Goal: Communication & Community: Answer question/provide support

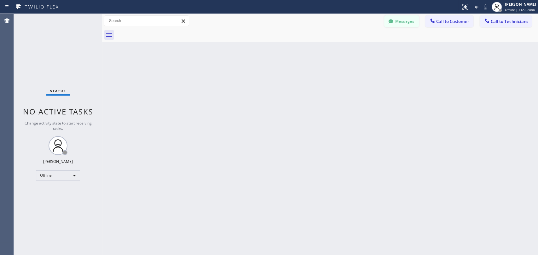
click at [402, 25] on button "Messages" at bounding box center [401, 21] width 35 height 12
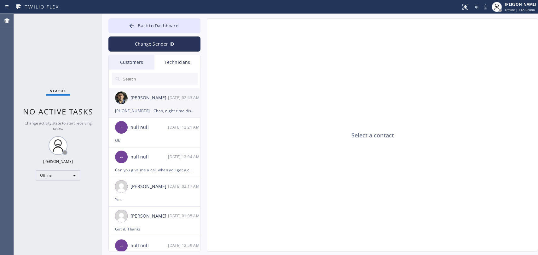
click at [179, 101] on div "[DATE] 02:43 AM" at bounding box center [184, 97] width 33 height 7
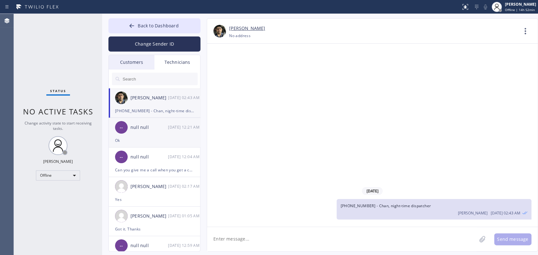
click at [167, 128] on div "null null" at bounding box center [148, 127] width 37 height 7
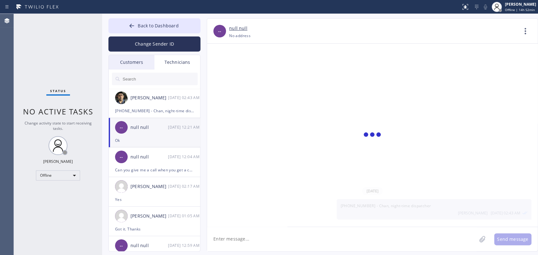
click at [126, 66] on div "Customers" at bounding box center [132, 62] width 46 height 14
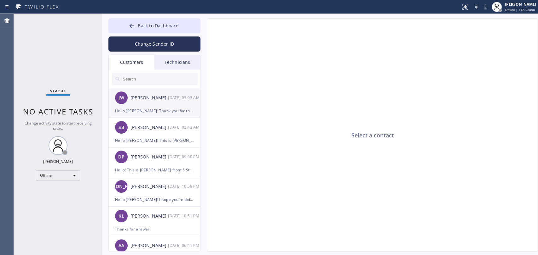
click at [154, 109] on div "Hello David! Thank you for the update, I will check with the technicain and get…" at bounding box center [154, 110] width 79 height 7
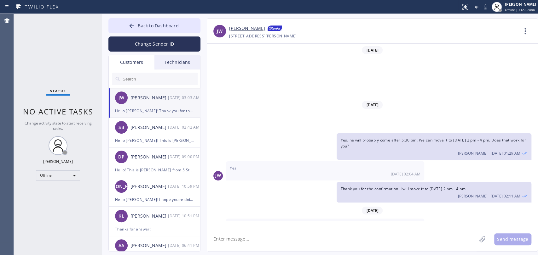
scroll to position [94, 0]
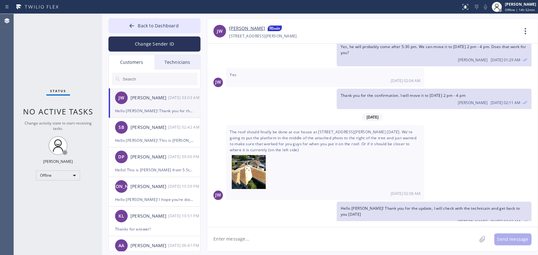
click at [253, 134] on span "The roof should finally be done at our house at 10921 Pickford Way this Friday.…" at bounding box center [325, 160] width 191 height 62
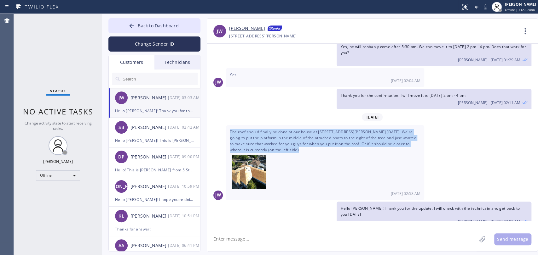
drag, startPoint x: 253, startPoint y: 134, endPoint x: 255, endPoint y: 129, distance: 5.4
click at [253, 134] on span "The roof should finally be done at our house at 10921 Pickford Way this Friday.…" at bounding box center [325, 160] width 191 height 62
click at [255, 129] on span "The roof should finally be done at our house at 10921 Pickford Way this Friday.…" at bounding box center [325, 160] width 191 height 62
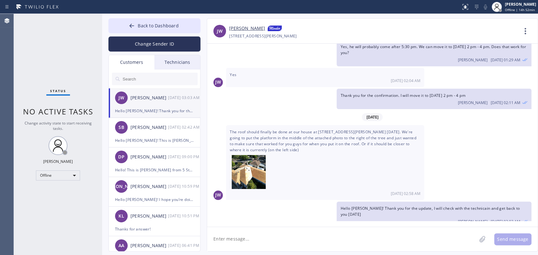
click at [359, 218] on div "Oleksiy Dmitriev 10/08 03:03 AM" at bounding box center [433, 221] width 187 height 7
click at [357, 206] on span "Hello David! Thank you for the update, I will check with the technicain and get…" at bounding box center [429, 211] width 179 height 11
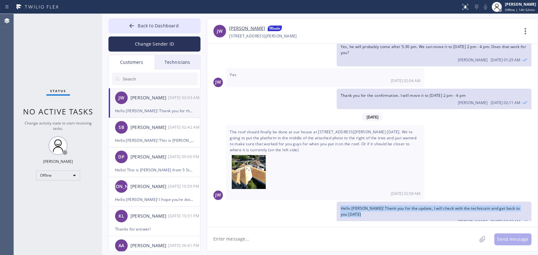
click at [357, 206] on span "Hello David! Thank you for the update, I will check with the technicain and get…" at bounding box center [429, 211] width 179 height 11
click at [356, 206] on span "Hello David! Thank you for the update, I will check with the technicain and get…" at bounding box center [429, 211] width 179 height 11
click at [235, 237] on textarea at bounding box center [341, 239] width 269 height 24
click at [66, 172] on div "Offline" at bounding box center [58, 176] width 44 height 10
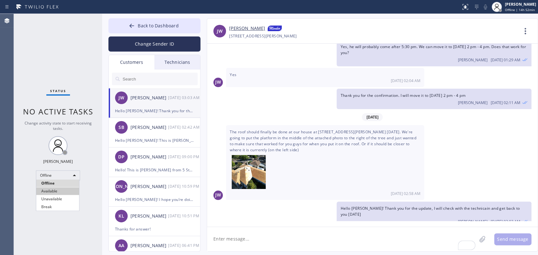
click at [61, 192] on li "Available" at bounding box center [57, 192] width 43 height 8
click at [71, 89] on div "Status No active tasks Change activity state to start receiving tasks. Oleksiy …" at bounding box center [58, 135] width 88 height 242
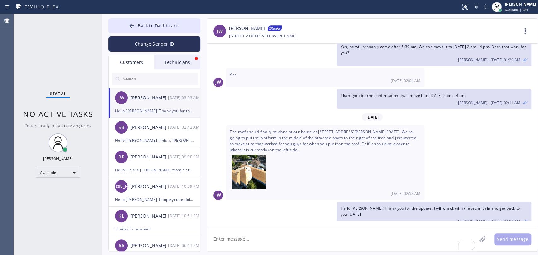
click at [175, 64] on div "Technicians" at bounding box center [177, 62] width 46 height 14
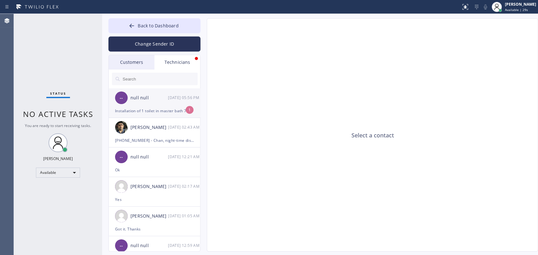
click at [153, 116] on li "-- null null 10/08 05:56 PM Installation of 1 toilet in master bath 750 Pull an…" at bounding box center [155, 104] width 92 height 30
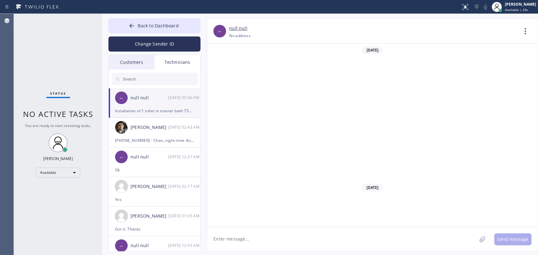
scroll to position [9196, 0]
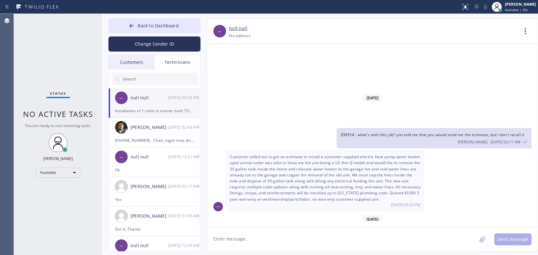
click at [287, 235] on textarea at bounding box center [341, 239] width 269 height 24
drag, startPoint x: 278, startPoint y: 173, endPoint x: 309, endPoint y: 184, distance: 33.1
drag, startPoint x: 335, startPoint y: 203, endPoint x: 349, endPoint y: 203, distance: 14.2
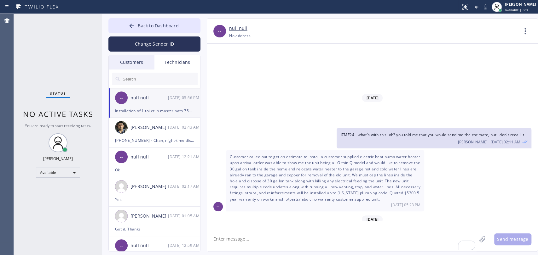
click at [300, 223] on div "07/30/2025 Hello Michael! This is Alex. got 1 job booked for tomorrow so far: M…" at bounding box center [372, 135] width 330 height 183
click at [292, 237] on textarea "To enrich screen reader interactions, please activate Accessibility in Grammarl…" at bounding box center [341, 239] width 269 height 24
drag, startPoint x: 336, startPoint y: 188, endPoint x: 301, endPoint y: 187, distance: 35.0
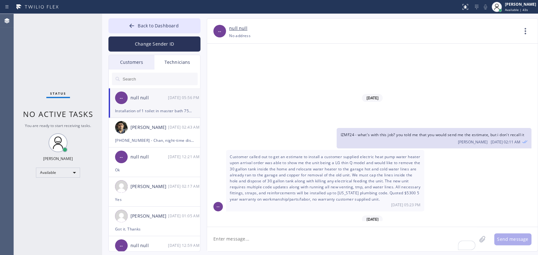
drag, startPoint x: 260, startPoint y: 195, endPoint x: 302, endPoint y: 195, distance: 42.2
drag, startPoint x: 305, startPoint y: 195, endPoint x: 311, endPoint y: 194, distance: 5.7
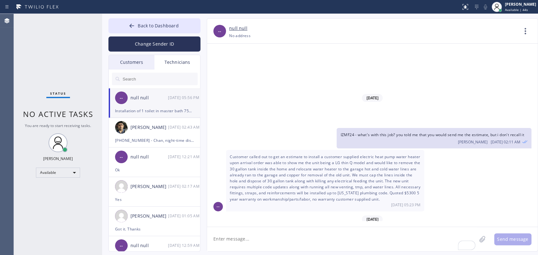
drag, startPoint x: 328, startPoint y: 193, endPoint x: 379, endPoint y: 195, distance: 51.1
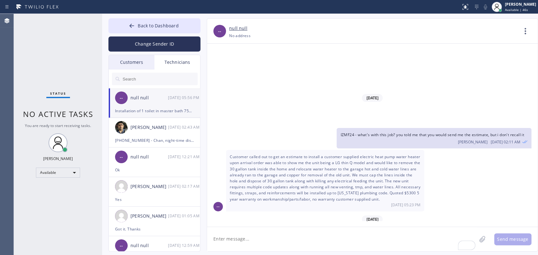
click at [250, 231] on textarea "To enrich screen reader interactions, please activate Accessibility in Grammarl…" at bounding box center [341, 239] width 269 height 24
type textarea "Hi [PERSON_NAME], will send by 9 am"
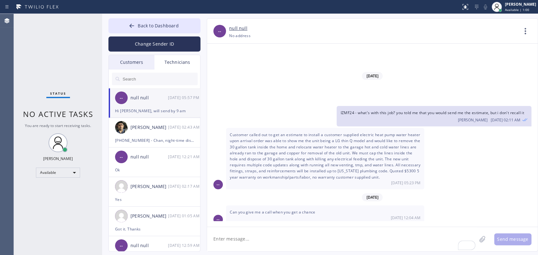
click at [302, 230] on span "Installation of 1 toilet in master bath 750 Pull and reset of front bath toilet…" at bounding box center [325, 254] width 190 height 48
copy span "Installation of 1 toilet in master bath 750 Pull and reset of front bath toilet…"
click at [246, 241] on textarea "To enrich screen reader interactions, please activate Accessibility in Grammarl…" at bounding box center [341, 239] width 269 height 24
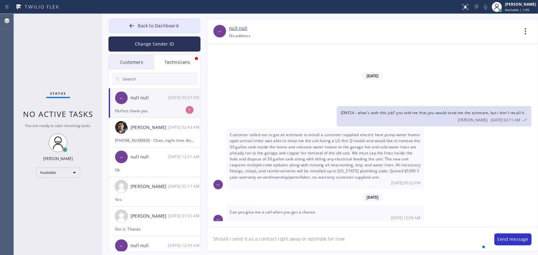
scroll to position [9238, 0]
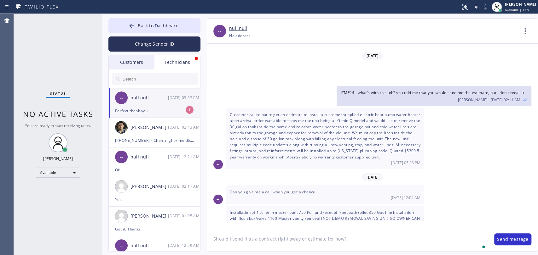
type textarea "Should i send it as a contract right away or estimate for now?"
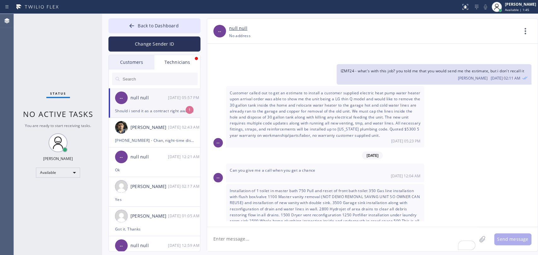
click at [237, 243] on textarea "To enrich screen reader interactions, please activate Accessibility in Grammarl…" at bounding box center [341, 239] width 269 height 24
type textarea "Total $13900, right?"
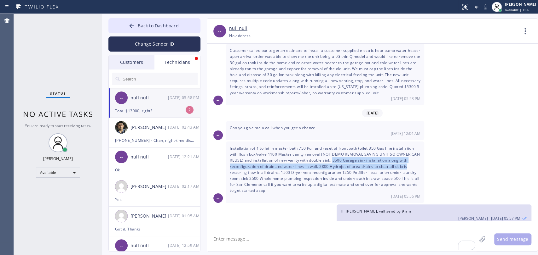
drag, startPoint x: 358, startPoint y: 72, endPoint x: 415, endPoint y: 79, distance: 57.4
click at [415, 142] on div "Installation of 1 toilet in master bath 750 Pull and reset of front bath toilet…" at bounding box center [325, 172] width 198 height 61
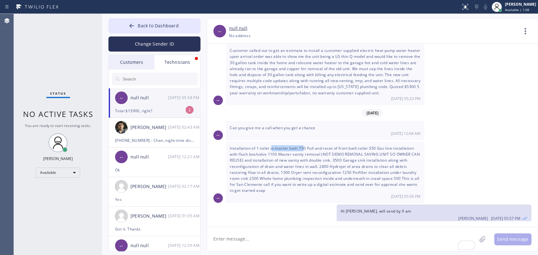
drag, startPoint x: 284, startPoint y: 61, endPoint x: 306, endPoint y: 60, distance: 22.1
click at [306, 142] on div "Installation of 1 toilet in master bath 750 Pull and reset of front bath toilet…" at bounding box center [325, 172] width 198 height 61
click at [307, 146] on span "Installation of 1 toilet in master bath 750 Pull and reset of front bath toilet…" at bounding box center [325, 170] width 190 height 48
drag, startPoint x: 330, startPoint y: 59, endPoint x: 372, endPoint y: 58, distance: 41.9
click at [372, 146] on span "Installation of 1 toilet in master bath 750 Pull and reset of front bath toilet…" at bounding box center [325, 170] width 190 height 48
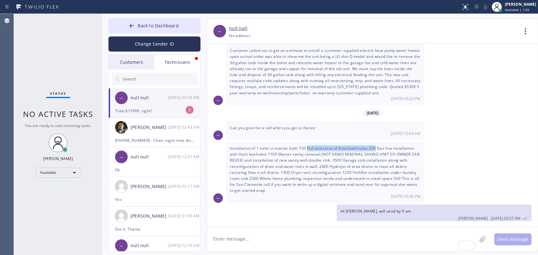
click at [372, 146] on span "Installation of 1 toilet in master bath 750 Pull and reset of front bath toilet…" at bounding box center [325, 170] width 190 height 48
drag, startPoint x: 390, startPoint y: 59, endPoint x: 279, endPoint y: 63, distance: 110.3
click at [279, 146] on span "Installation of 1 toilet in master bath 750 Pull and reset of front bath toilet…" at bounding box center [325, 170] width 190 height 48
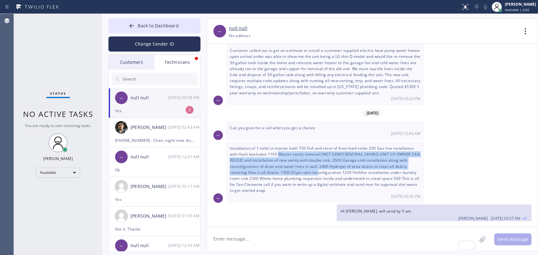
scroll to position [9323, 0]
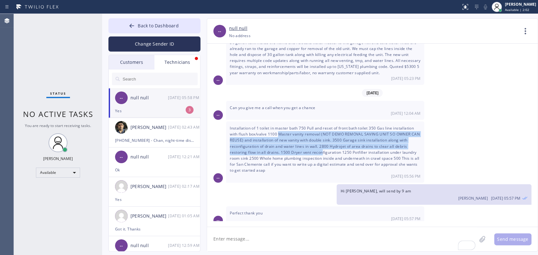
drag, startPoint x: 301, startPoint y: 65, endPoint x: 321, endPoint y: 65, distance: 20.2
click at [321, 126] on span "Installation of 1 toilet in master bath 750 Pull and reset of front bath toilet…" at bounding box center [325, 150] width 190 height 48
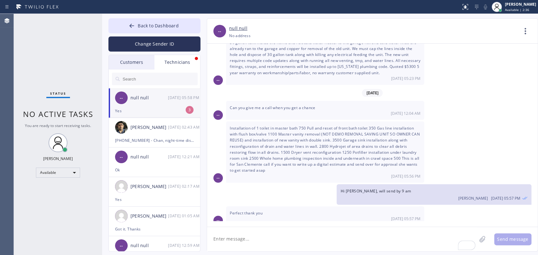
click at [307, 126] on span "Installation of 1 toilet in master bath 750 Pull and reset of front bath toilet…" at bounding box center [325, 150] width 190 height 48
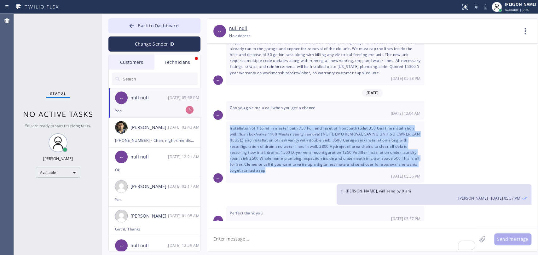
click at [307, 126] on span "Installation of 1 toilet in master bath 750 Pull and reset of front bath toilet…" at bounding box center [325, 150] width 190 height 48
copy span "Installation of 1 toilet in master bath 750 Pull and reset of front bath toilet…"
click at [242, 241] on textarea "To enrich screen reader interactions, please activate Accessibility in Grammarl…" at bounding box center [341, 239] width 269 height 24
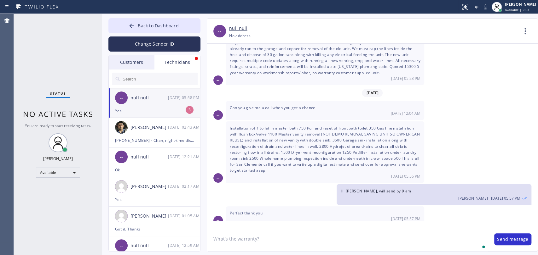
type textarea "What's the warranty?"
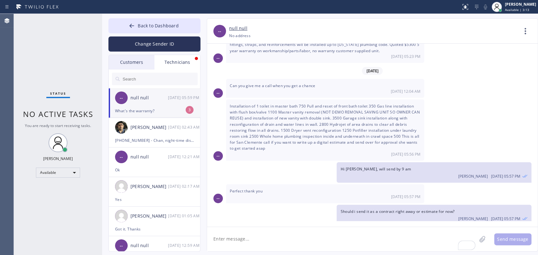
click at [167, 109] on div "What's the warranty?" at bounding box center [154, 110] width 79 height 7
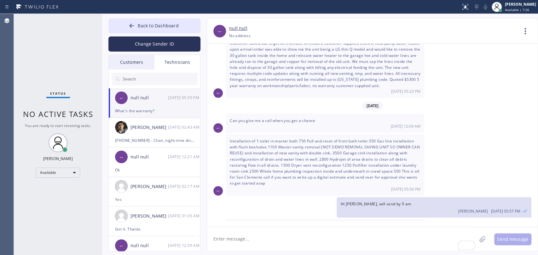
scroll to position [9345, 0]
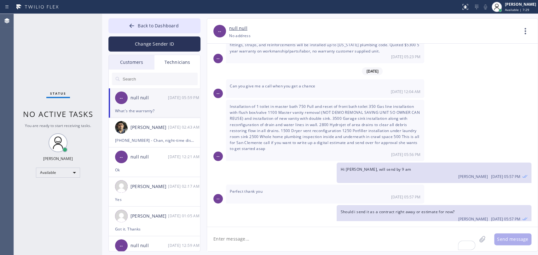
click at [244, 248] on textarea "To enrich screen reader interactions, please activate Accessibility in Grammarl…" at bounding box center [341, 239] width 269 height 24
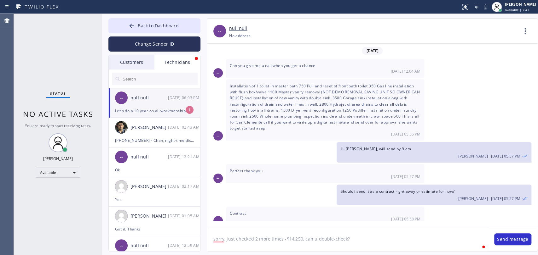
type textarea "sorry, just checked 2 more times -$14,250, can u double-check?"
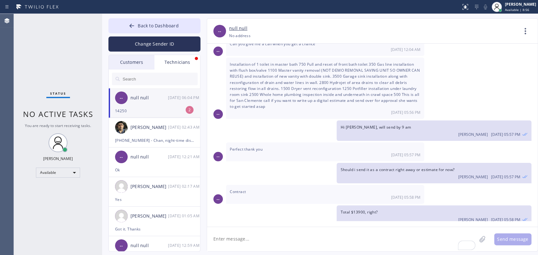
scroll to position [9407, 0]
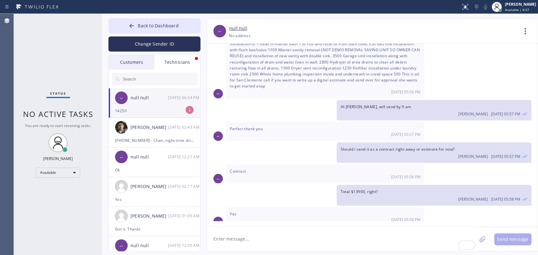
click at [258, 254] on span "Let's do a 10 year on all workmanship Manufacturer warranty on all parts/materi…" at bounding box center [312, 256] width 164 height 5
click at [267, 254] on span "Let's do a 10 year on all workmanship Manufacturer warranty on all parts/materi…" at bounding box center [312, 256] width 164 height 5
drag, startPoint x: 270, startPoint y: 165, endPoint x: 411, endPoint y: 162, distance: 141.5
click at [411, 250] on div "Let's do a 10 year on all workmanship Manufacturer warranty on all parts/materi…" at bounding box center [325, 259] width 198 height 19
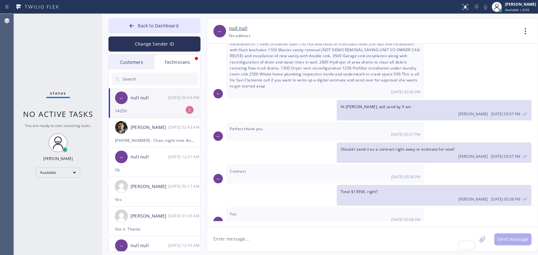
copy span "all workmanship Manufacturer warranty on all parts/material used"
click at [239, 233] on textarea "To enrich screen reader interactions, please activate Accessibility in Grammarl…" at bounding box center [341, 239] width 269 height 24
type textarea "thanks"
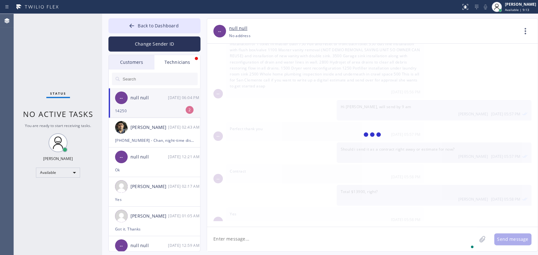
scroll to position [9429, 0]
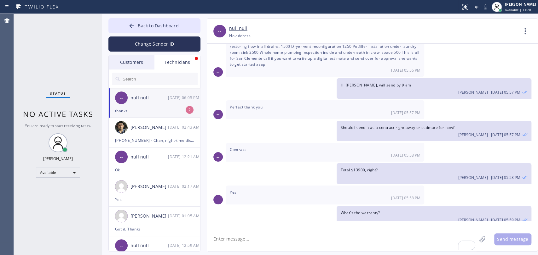
click at [138, 62] on div "Customers" at bounding box center [132, 62] width 46 height 14
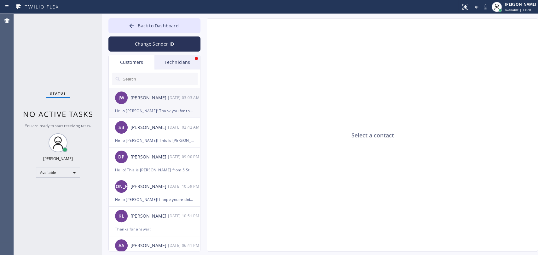
click at [174, 103] on div "JW John Wright 10/08 03:03 AM" at bounding box center [155, 98] width 92 height 19
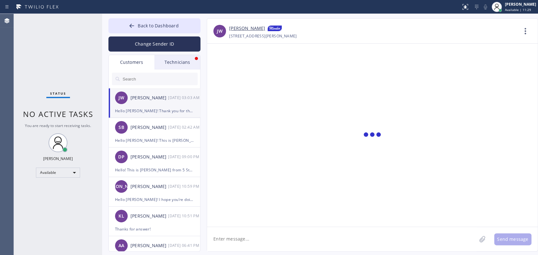
scroll to position [94, 0]
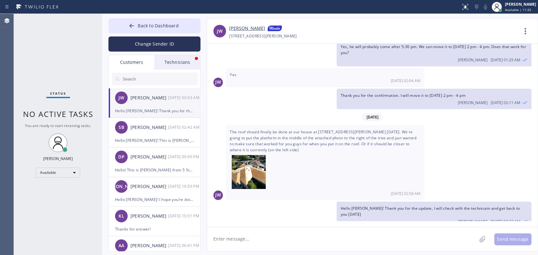
click at [186, 55] on div "Technicians" at bounding box center [177, 62] width 46 height 14
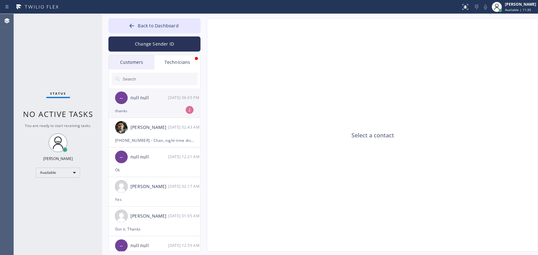
click at [154, 106] on div "-- null null 10/08 06:05 PM" at bounding box center [155, 98] width 92 height 19
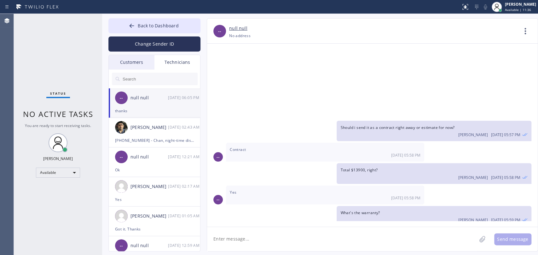
scroll to position [9429, 0]
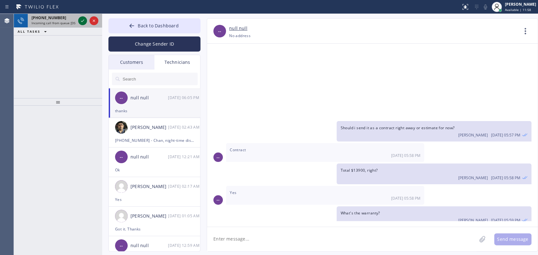
click at [80, 21] on icon at bounding box center [83, 21] width 8 height 8
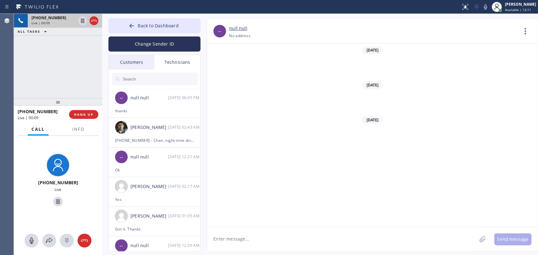
scroll to position [55394, 0]
click at [77, 114] on span "HANG UP" at bounding box center [83, 114] width 19 height 4
click at [131, 26] on icon at bounding box center [131, 26] width 5 height 4
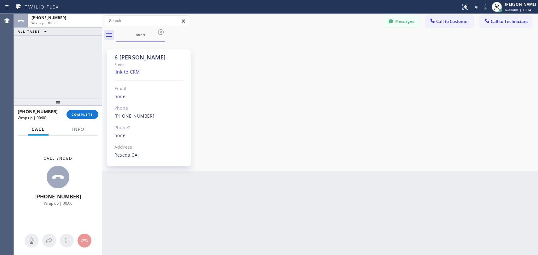
click at [491, 23] on span "Call to Technicians" at bounding box center [508, 22] width 37 height 6
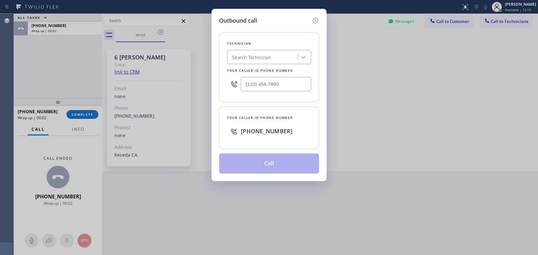
click at [265, 68] on div "Your caller id phone number" at bounding box center [269, 70] width 84 height 7
click at [264, 60] on div "Search Technician" at bounding box center [263, 57] width 69 height 11
type input "[PERSON_NAME]"
click at [256, 66] on div "[PERSON_NAME]" at bounding box center [269, 70] width 84 height 11
type input "[PHONE_NUMBER]"
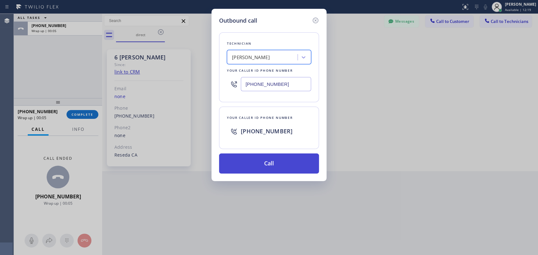
click at [251, 159] on button "Call" at bounding box center [269, 164] width 100 height 20
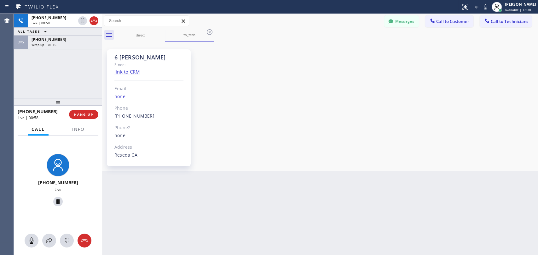
scroll to position [55394, 0]
click at [83, 41] on div "[PHONE_NUMBER]" at bounding box center [64, 39] width 67 height 5
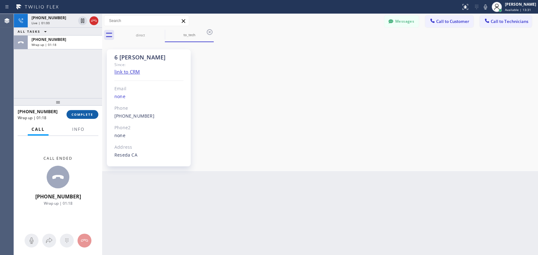
click at [88, 112] on button "COMPLETE" at bounding box center [82, 114] width 32 height 9
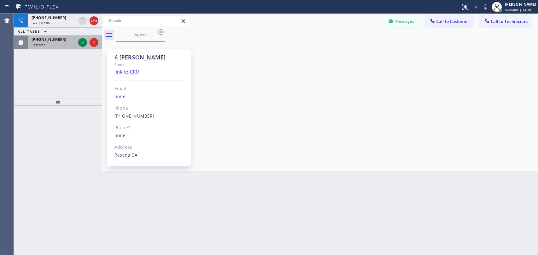
click at [31, 40] on span "[PHONE_NUMBER]" at bounding box center [48, 39] width 35 height 5
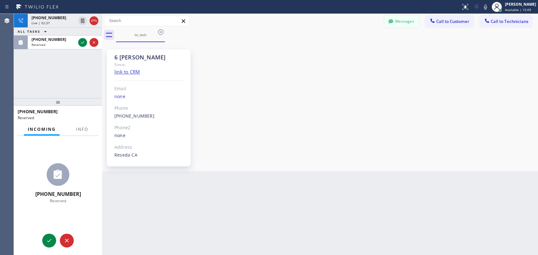
click at [407, 23] on button "Messages" at bounding box center [401, 21] width 35 height 12
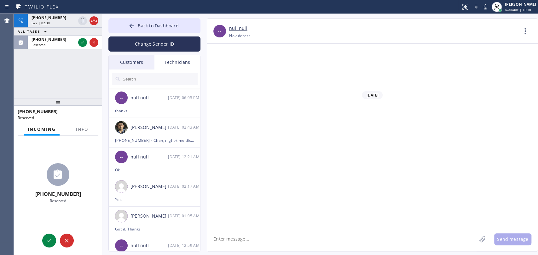
click at [153, 111] on div "thanks" at bounding box center [154, 110] width 79 height 7
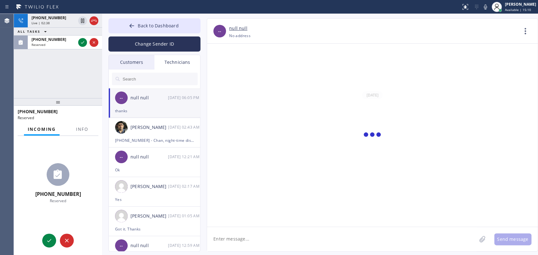
click at [241, 240] on textarea at bounding box center [341, 239] width 269 height 24
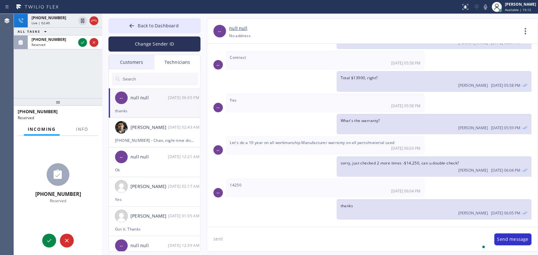
scroll to position [9429, 0]
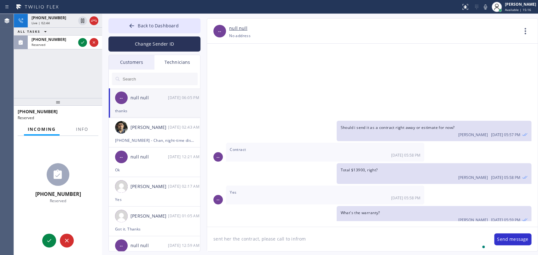
type textarea "sent her the contract, please call to infrom"
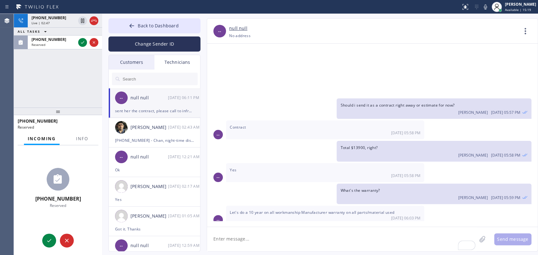
drag, startPoint x: 69, startPoint y: 100, endPoint x: 68, endPoint y: 110, distance: 9.5
click at [68, 110] on div at bounding box center [58, 112] width 88 height 8
click at [143, 24] on span "Back to Dashboard" at bounding box center [158, 26] width 41 height 6
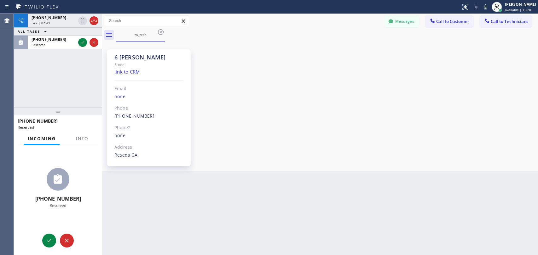
click at [123, 52] on div "6 LA Hovik Since: link to CRM Email none Phone (818) 966-9606 Outbound call Tec…" at bounding box center [149, 107] width 84 height 117
click at [121, 53] on div "6 LA Hovik Since: link to CRM Email none Phone (818) 966-9606 Outbound call Tec…" at bounding box center [149, 107] width 84 height 117
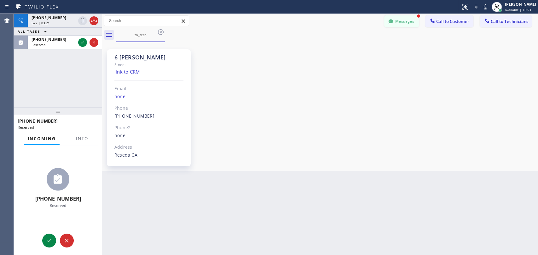
click at [406, 24] on button "Messages" at bounding box center [401, 21] width 35 height 12
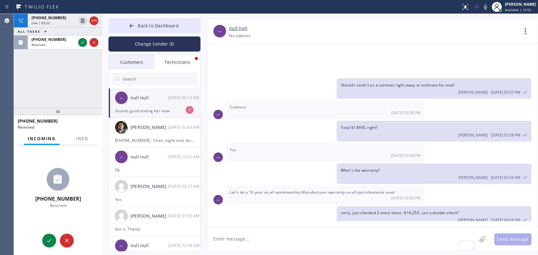
click at [158, 107] on div "-- null null 10/08 06:12 PM" at bounding box center [155, 98] width 92 height 19
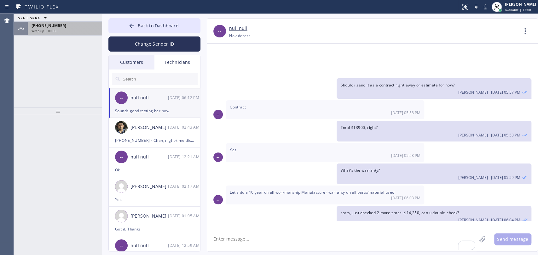
click at [91, 23] on div "[PHONE_NUMBER]" at bounding box center [64, 25] width 67 height 5
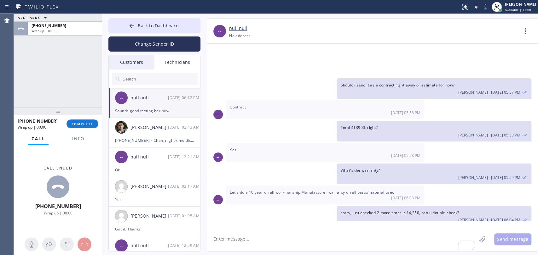
click at [77, 132] on div "+18189669606 Wrap up | 00:00 COMPLETE" at bounding box center [58, 124] width 81 height 16
click at [78, 122] on span "COMPLETE" at bounding box center [82, 124] width 22 height 4
click at [77, 100] on div "ALL TASKS ALL TASKS ACTIVE TASKS TASKS IN WRAP UP +18189669606 Wrap up | 00:00" at bounding box center [58, 61] width 88 height 94
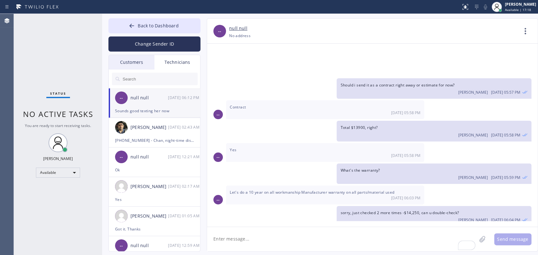
click at [184, 66] on div "Technicians" at bounding box center [177, 62] width 46 height 14
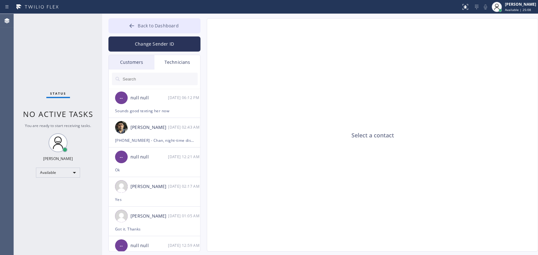
click at [154, 21] on button "Back to Dashboard" at bounding box center [154, 25] width 92 height 15
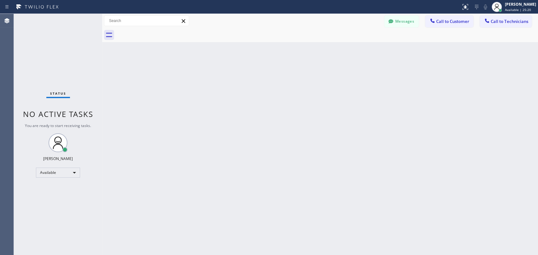
drag, startPoint x: 416, startPoint y: 26, endPoint x: 412, endPoint y: 21, distance: 6.9
click at [413, 23] on button "Messages" at bounding box center [401, 21] width 35 height 12
click at [411, 21] on div "Select a contact" at bounding box center [372, 136] width 331 height 234
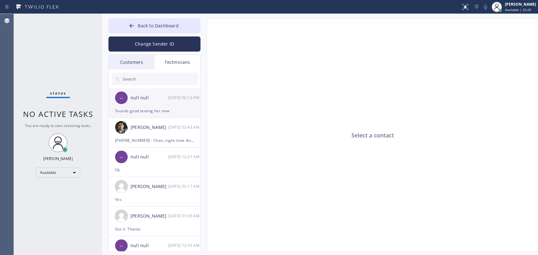
click at [154, 93] on div "-- null null 10/08 06:12 PM" at bounding box center [155, 98] width 92 height 19
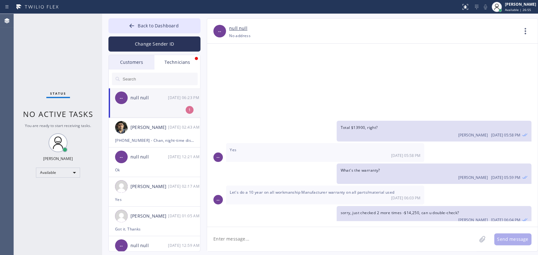
scroll to position [9561, 0]
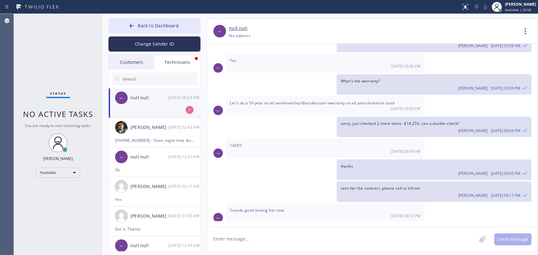
click at [246, 230] on img at bounding box center [248, 249] width 34 height 38
click at [235, 237] on textarea at bounding box center [341, 239] width 269 height 24
type textarea "there is a second page lo l"
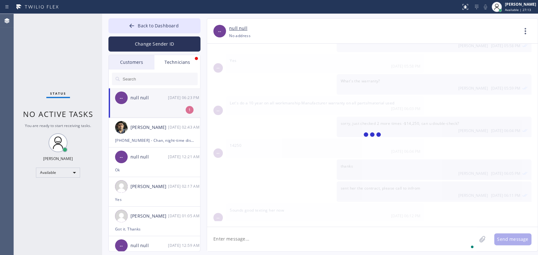
scroll to position [9583, 0]
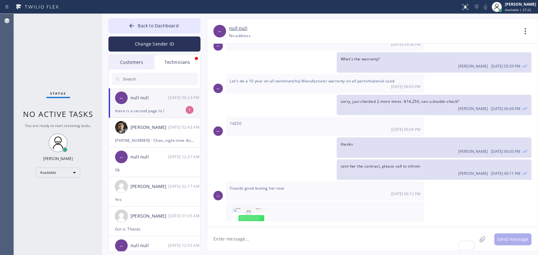
click at [234, 230] on textarea "To enrich screen reader interactions, please activate Accessibility in Grammarl…" at bounding box center [341, 239] width 269 height 24
click at [482, 236] on icon at bounding box center [482, 240] width 6 height 8
click at [515, 240] on button "Send message" at bounding box center [512, 240] width 37 height 12
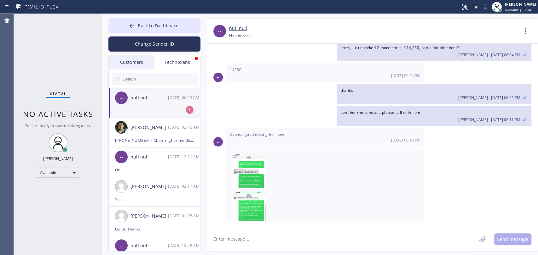
click at [223, 241] on textarea at bounding box center [341, 239] width 269 height 24
type textarea "G"
type textarea "T"
click at [254, 154] on img at bounding box center [248, 173] width 34 height 38
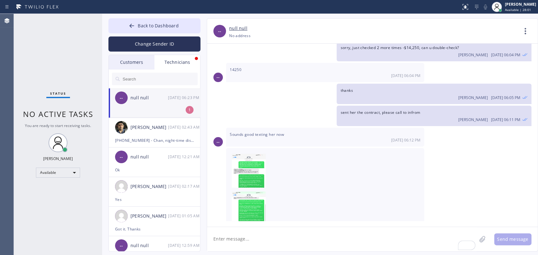
click at [157, 93] on div "-- null null 10/08 06:23 PM" at bounding box center [155, 98] width 92 height 19
click at [386, 243] on span "there is a second page lo l" at bounding box center [364, 245] width 49 height 5
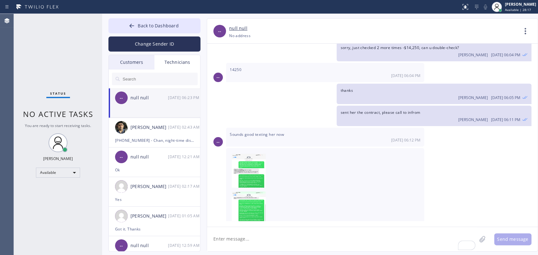
drag, startPoint x: 386, startPoint y: 153, endPoint x: 384, endPoint y: 150, distance: 4.0
click at [386, 243] on span "there is a second page lo l" at bounding box center [364, 245] width 49 height 5
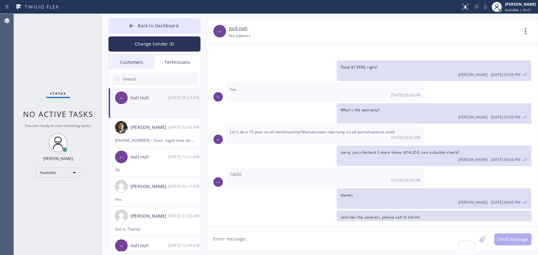
scroll to position [9637, 0]
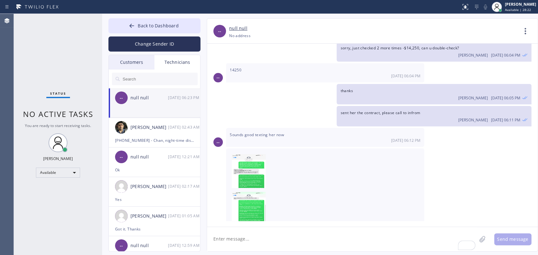
click at [402, 239] on div "there is a second page lo l Oleksiy Dmitriev 10/08 06:23 PM" at bounding box center [433, 249] width 194 height 20
click at [527, 32] on icon at bounding box center [524, 31] width 15 height 15
click at [474, 65] on li "Call to Technician" at bounding box center [486, 64] width 91 height 16
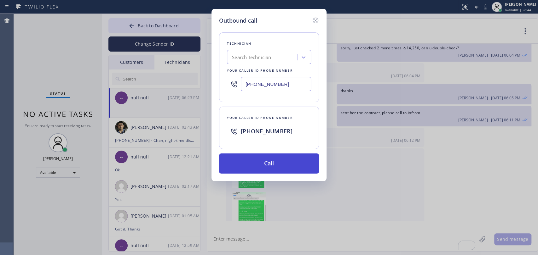
click at [266, 160] on button "Call" at bounding box center [269, 164] width 100 height 20
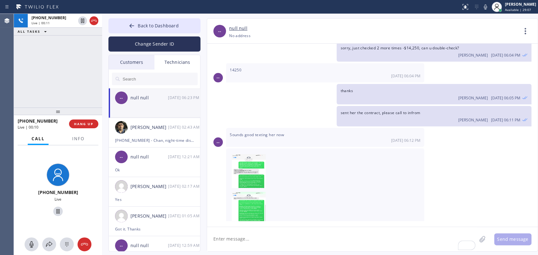
click at [363, 243] on span "there is a second page lo l" at bounding box center [364, 245] width 49 height 5
click at [86, 124] on span "HANG UP" at bounding box center [83, 124] width 19 height 4
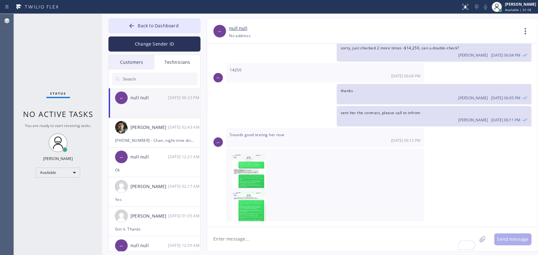
click at [134, 59] on div "Customers" at bounding box center [132, 62] width 46 height 14
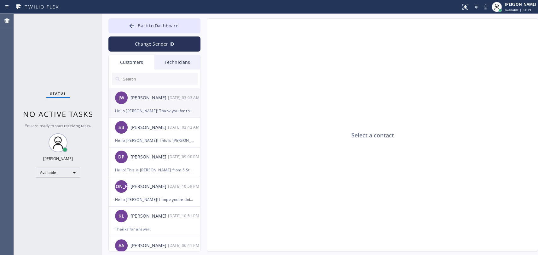
click at [121, 101] on span "JW" at bounding box center [120, 97] width 5 height 7
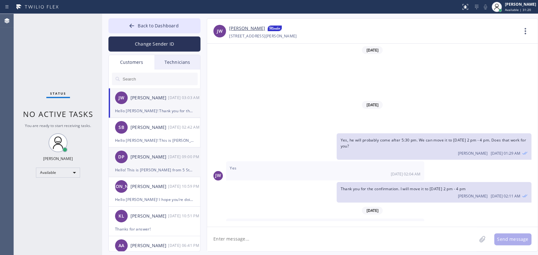
scroll to position [94, 0]
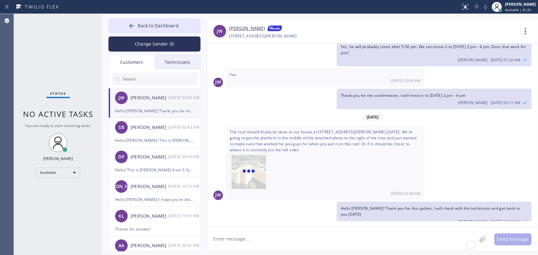
click at [244, 239] on textarea "To enrich screen reader interactions, please activate Accessibility in Grammarl…" at bounding box center [341, 239] width 269 height 24
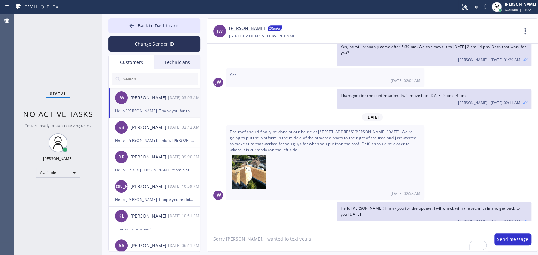
type textarea "Sorry John, I wanted to text you a"
click at [257, 125] on div "The roof should finally be done at our house at 10921 Pickford Way this Friday.…" at bounding box center [325, 162] width 198 height 75
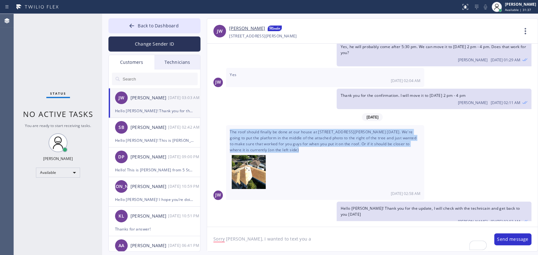
click at [257, 125] on div "The roof should finally be done at our house at 10921 Pickford Way this Friday.…" at bounding box center [325, 162] width 198 height 75
click at [238, 29] on link "[PERSON_NAME]" at bounding box center [247, 29] width 36 height 8
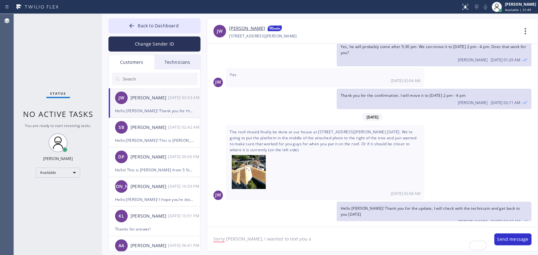
click at [262, 234] on textarea "Sorry John, I wanted to text you a" at bounding box center [347, 239] width 281 height 24
click at [246, 242] on textarea "Good morning John! I'm sorry for" at bounding box center [347, 239] width 281 height 24
click at [328, 249] on textarea "Good morning, John! I'm sorry for" at bounding box center [347, 239] width 281 height 24
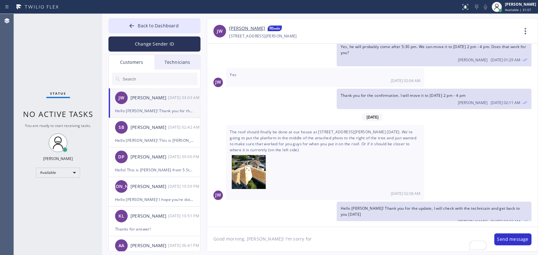
click at [315, 242] on textarea "Good morning, John! I'm sorry for" at bounding box center [347, 239] width 281 height 24
drag, startPoint x: 312, startPoint y: 240, endPoint x: 292, endPoint y: 241, distance: 19.5
click at [292, 241] on textarea "Good morning, John! I'm sorry for" at bounding box center [347, 239] width 281 height 24
click at [292, 241] on textarea "Good morning, John! I'm sorry for the mistake yesterday, i meant that I would c…" at bounding box center [347, 239] width 281 height 24
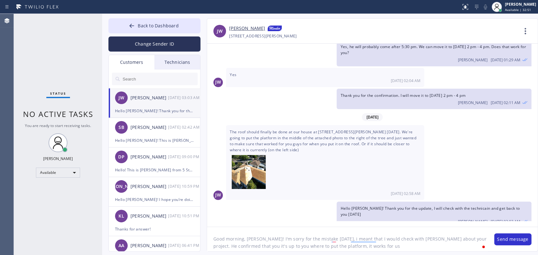
click at [292, 241] on textarea "Good morning, John! I'm sorry for the mistake yesterday, i meant that I would c…" at bounding box center [347, 239] width 281 height 24
paste textarea "My apologies for the mix-up yesterday — I meant that I would check with David r…"
click at [340, 237] on textarea "Good morning, John! My apologies for the mix-up yesterday — I meant that I woul…" at bounding box center [347, 239] width 281 height 24
type textarea "Good morning, John! My apologies for the mix-up yesterday, I meant that I would…"
click at [511, 237] on button "Send message" at bounding box center [512, 240] width 37 height 12
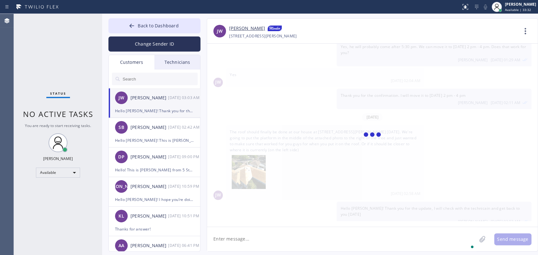
scroll to position [128, 0]
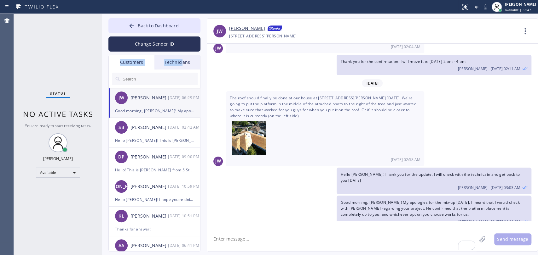
click at [181, 54] on div "Back to Dashboard Change Sender ID Customers Technicians JW John Wright 10/08 0…" at bounding box center [154, 135] width 92 height 234
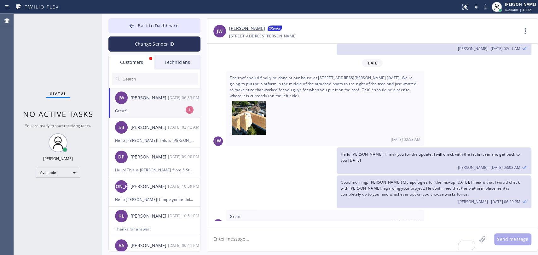
click at [168, 103] on div "JW John Wright 10/08 06:33 PM" at bounding box center [155, 98] width 92 height 19
click at [76, 124] on span "You are ready to start receiving tasks." at bounding box center [58, 125] width 66 height 5
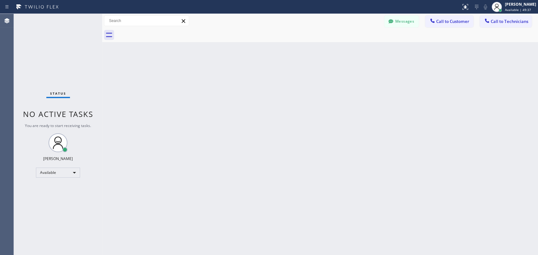
drag, startPoint x: 403, startPoint y: 120, endPoint x: 389, endPoint y: 123, distance: 14.5
click at [403, 120] on div "Back to Dashboard Change Sender ID Customers Technicians [PERSON_NAME] [PERSON_…" at bounding box center [320, 135] width 436 height 242
click at [144, 193] on div "Back to Dashboard Change Sender ID Customers Technicians [PERSON_NAME] [PERSON_…" at bounding box center [320, 135] width 436 height 242
click at [258, 93] on div "Back to Dashboard Change Sender ID Customers Technicians [PERSON_NAME] [PERSON_…" at bounding box center [320, 135] width 436 height 242
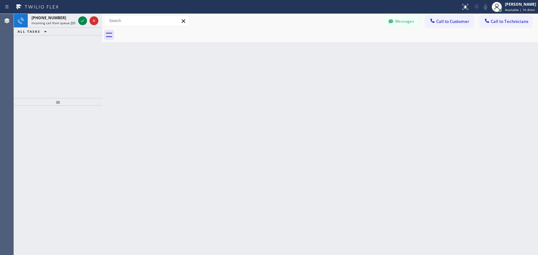
drag, startPoint x: 43, startPoint y: 14, endPoint x: 53, endPoint y: 69, distance: 56.4
click at [43, 14] on div "[PHONE_NUMBER] Incoming call from queue [DSRs]" at bounding box center [52, 21] width 49 height 14
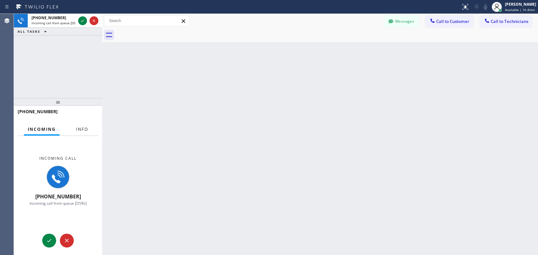
click at [78, 129] on span "Info" at bounding box center [82, 130] width 12 height 6
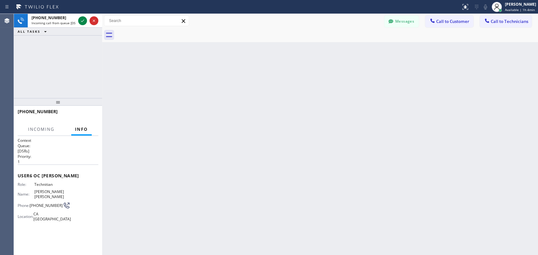
click at [66, 91] on div "[PHONE_NUMBER] Incoming call from queue [DSRs] ALL TASKS ALL TASKS ACTIVE TASKS…" at bounding box center [58, 56] width 88 height 84
click at [81, 19] on icon at bounding box center [83, 21] width 8 height 8
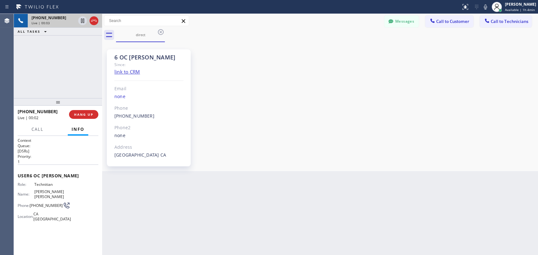
scroll to position [9637, 0]
click at [83, 118] on button "HANG UP" at bounding box center [83, 114] width 29 height 9
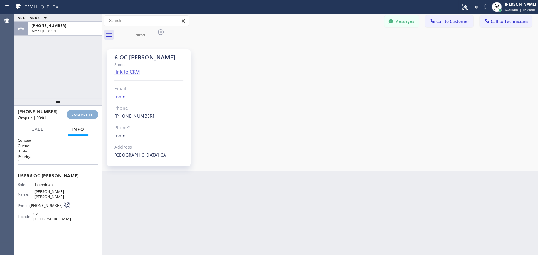
click at [83, 118] on button "COMPLETE" at bounding box center [82, 114] width 32 height 9
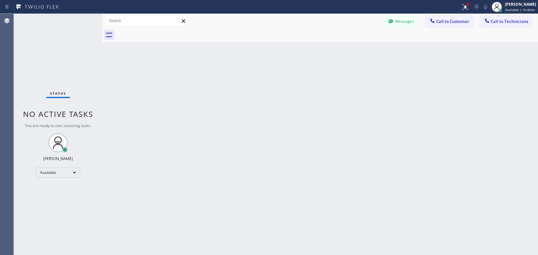
click at [346, 132] on div "Back to Dashboard Change Sender ID Customers Technicians [PERSON_NAME] [PERSON_…" at bounding box center [320, 135] width 436 height 242
click at [396, 14] on div "Status report Issues detected These issues could affect your workflow. Please c…" at bounding box center [269, 127] width 538 height 255
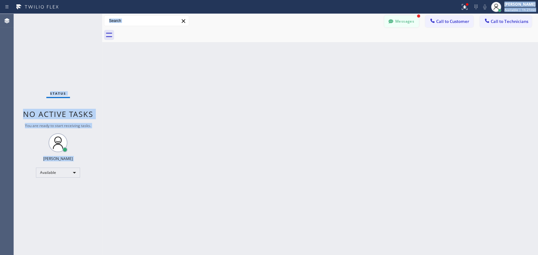
click at [396, 18] on button "Messages" at bounding box center [401, 21] width 35 height 12
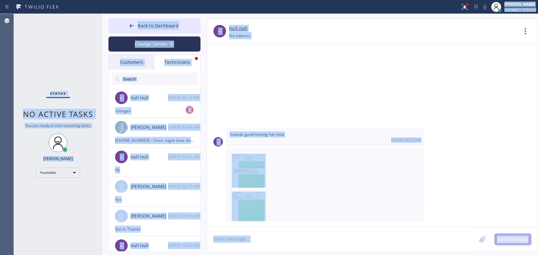
click at [86, 91] on div "Status No active tasks You are ready to start receiving tasks. [PERSON_NAME] Av…" at bounding box center [58, 135] width 88 height 242
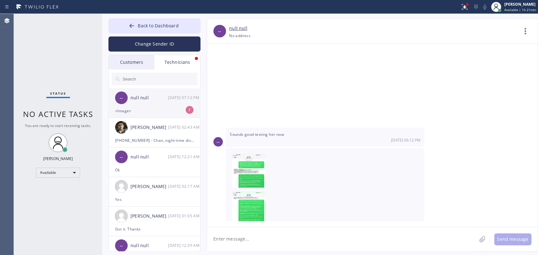
click at [151, 106] on div "-- null null [DATE] 07:12 PM" at bounding box center [155, 98] width 92 height 19
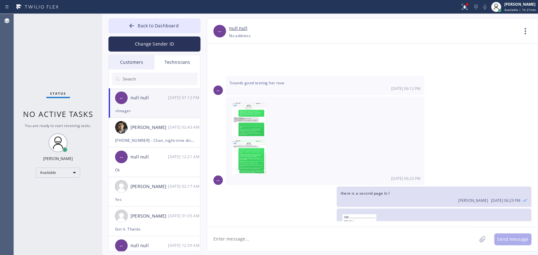
click at [63, 147] on div at bounding box center [64, 149] width 5 height 5
click at [503, 213] on span at bounding box center [433, 232] width 187 height 38
click at [152, 26] on span "Back to Dashboard" at bounding box center [158, 26] width 41 height 6
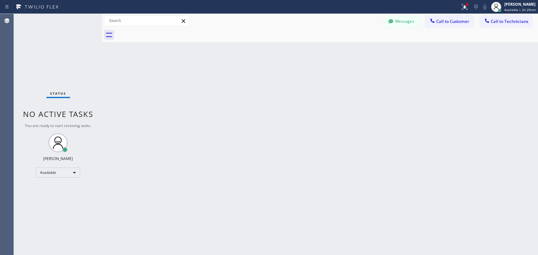
click at [450, 22] on span "Call to Customer" at bounding box center [452, 22] width 33 height 6
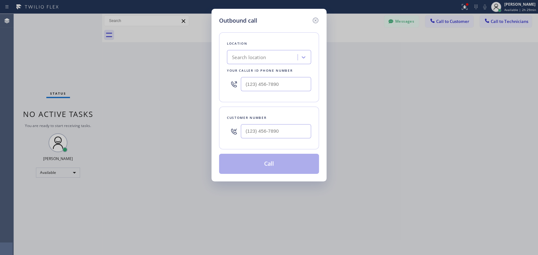
type input "(___) ___-____"
click at [266, 126] on input "(___) ___-____" at bounding box center [276, 131] width 70 height 14
click at [253, 99] on div "Location Search location Your caller id phone number" at bounding box center [269, 67] width 100 height 70
click at [253, 88] on input "text" at bounding box center [276, 84] width 70 height 14
click at [265, 87] on input "[PHONE_NUMBER]" at bounding box center [276, 84] width 70 height 14
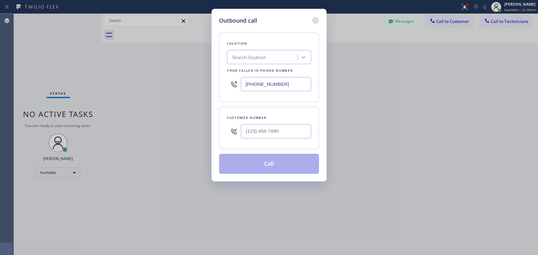
click at [265, 87] on input "[PHONE_NUMBER]" at bounding box center [276, 84] width 70 height 14
type input "[PHONE_NUMBER]"
click at [261, 102] on div "Location Search location Your caller id phone number [PHONE_NUMBER] Customer nu…" at bounding box center [269, 99] width 100 height 149
click at [262, 86] on input "[PHONE_NUMBER]" at bounding box center [276, 84] width 70 height 14
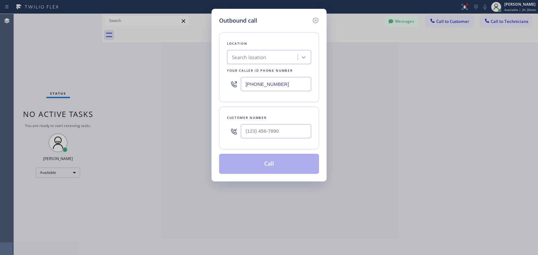
click at [262, 86] on input "[PHONE_NUMBER]" at bounding box center [276, 84] width 70 height 14
click at [287, 76] on div "[PHONE_NUMBER]" at bounding box center [269, 84] width 84 height 20
click at [284, 83] on input "[PHONE_NUMBER]" at bounding box center [276, 84] width 70 height 14
click at [267, 65] on div "Location Search location Your caller id phone number [PHONE_NUMBER]" at bounding box center [269, 67] width 100 height 70
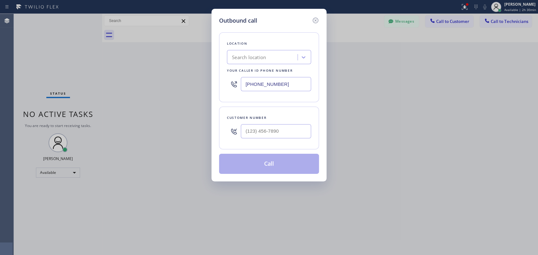
click at [266, 61] on div "Search location" at bounding box center [263, 57] width 69 height 11
click at [266, 86] on input "[PHONE_NUMBER]" at bounding box center [276, 84] width 70 height 14
click at [314, 18] on icon at bounding box center [315, 21] width 6 height 6
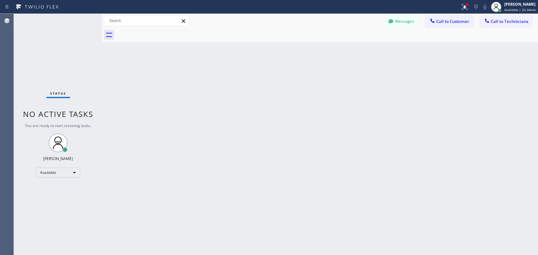
click at [159, 69] on div "Back to Dashboard Change Sender ID Customers Technicians [PERSON_NAME] [PERSON_…" at bounding box center [320, 135] width 436 height 242
click at [428, 22] on button "Call to Customer" at bounding box center [449, 21] width 48 height 12
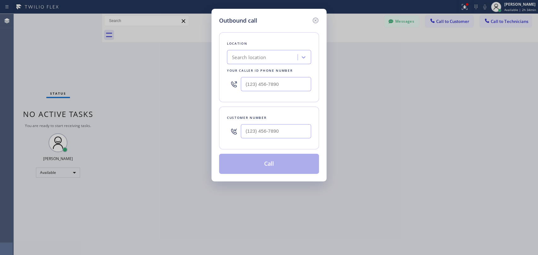
click at [167, 67] on div "Outbound call Location Search location Your caller id phone number Customer num…" at bounding box center [269, 127] width 538 height 255
click at [313, 22] on icon at bounding box center [315, 21] width 6 height 6
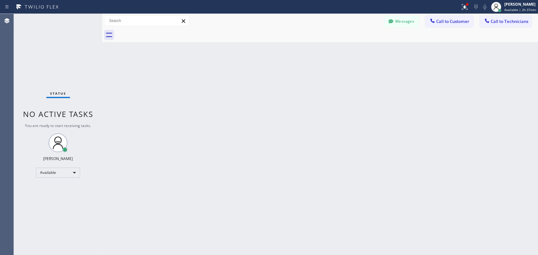
click at [190, 66] on div "Back to Dashboard Change Sender ID Customers Technicians [PERSON_NAME] [PERSON_…" at bounding box center [320, 135] width 436 height 242
click at [186, 55] on div "Back to Dashboard Change Sender ID Customers Technicians [PERSON_NAME] [PERSON_…" at bounding box center [320, 135] width 436 height 242
click at [465, 213] on div "Back to Dashboard Change Sender ID Customers Technicians [PERSON_NAME] [PERSON_…" at bounding box center [320, 135] width 436 height 242
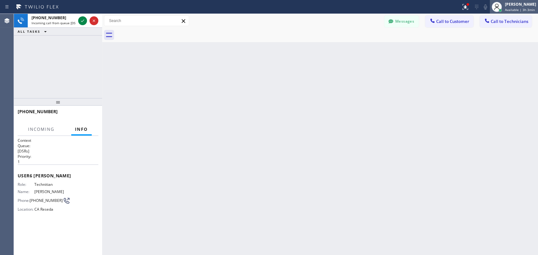
click at [489, 8] on div at bounding box center [496, 7] width 14 height 14
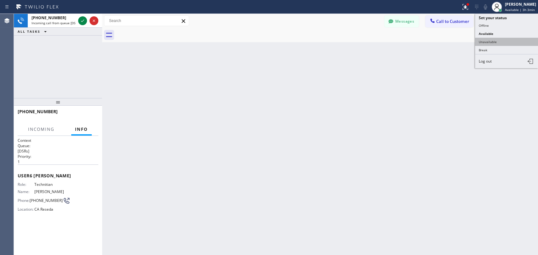
click at [495, 44] on button "Unavailable" at bounding box center [506, 42] width 63 height 8
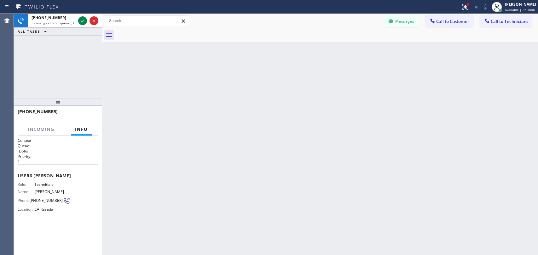
click at [405, 23] on button "Messages" at bounding box center [401, 21] width 35 height 12
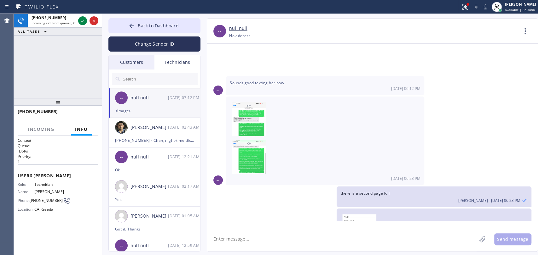
click at [143, 81] on input "text" at bounding box center [160, 79] width 76 height 13
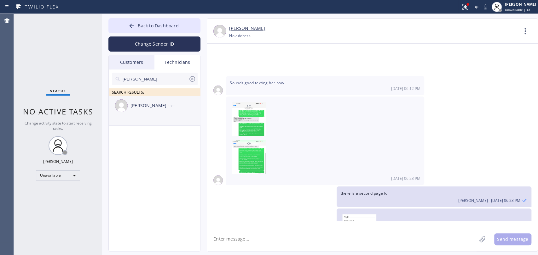
type input "[PERSON_NAME]"
drag, startPoint x: 143, startPoint y: 108, endPoint x: 165, endPoint y: 145, distance: 43.5
click at [142, 108] on div "[PERSON_NAME]" at bounding box center [148, 105] width 37 height 7
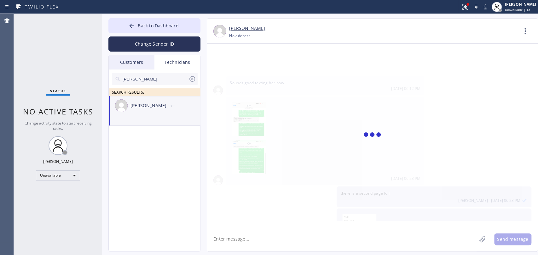
drag, startPoint x: 238, startPoint y: 222, endPoint x: 238, endPoint y: 232, distance: 9.8
click at [238, 224] on div at bounding box center [372, 135] width 330 height 183
click at [240, 240] on textarea at bounding box center [341, 239] width 269 height 24
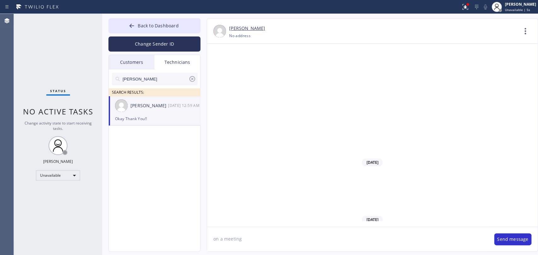
type textarea "on a meeting"
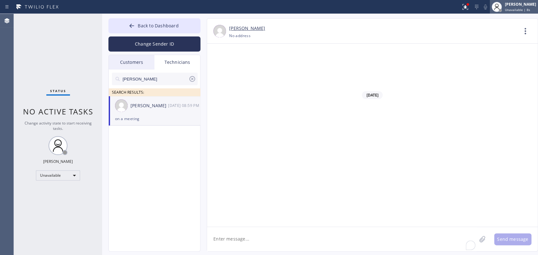
scroll to position [55430, 0]
click at [249, 247] on textarea "To enrich screen reader interactions, please activate Accessibility in Grammarl…" at bounding box center [341, 239] width 269 height 24
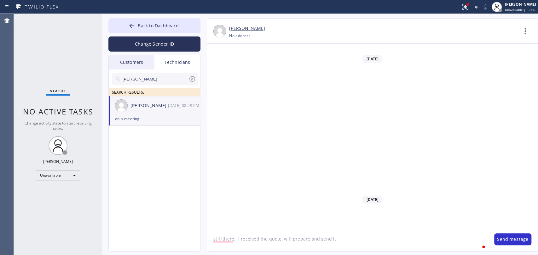
type textarea "stil lthere.. i received the quote, will prepare and send it"
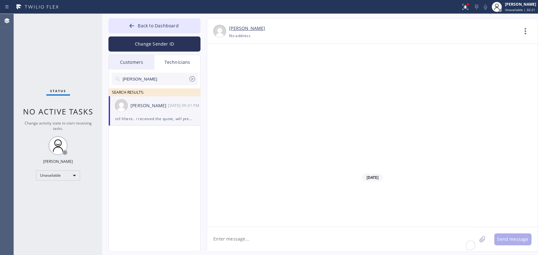
click at [62, 75] on div "Status No active tasks Change activity state to start receiving tasks. [PERSON_…" at bounding box center [58, 135] width 88 height 242
click at [139, 23] on span "Back to Dashboard" at bounding box center [158, 26] width 41 height 6
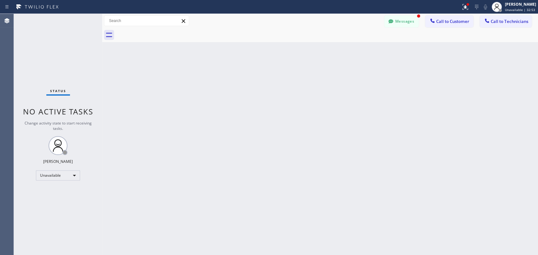
scroll to position [55472, 0]
click at [146, 57] on div "Back to Dashboard Change Sender ID Customers Technicians [PERSON_NAME] [PERSON_…" at bounding box center [320, 135] width 436 height 242
click at [402, 21] on button "Messages" at bounding box center [401, 21] width 35 height 12
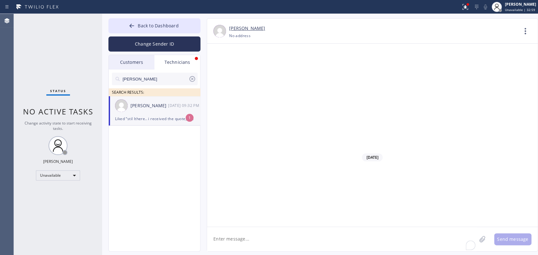
click at [167, 117] on div "Liked “stil lthere.. i received the quote, will prepare a…”" at bounding box center [154, 118] width 79 height 7
click at [137, 18] on button "Back to Dashboard" at bounding box center [154, 25] width 92 height 15
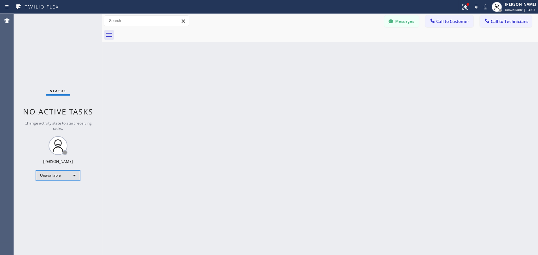
click at [76, 174] on div "Unavailable" at bounding box center [58, 176] width 44 height 10
drag, startPoint x: 64, startPoint y: 190, endPoint x: 175, endPoint y: 200, distance: 111.3
click at [63, 191] on li "Available" at bounding box center [57, 192] width 43 height 8
click at [174, 200] on div at bounding box center [269, 127] width 538 height 255
click at [52, 179] on div "Status No active tasks Change activity state to start receiving tasks. [PERSON_…" at bounding box center [58, 135] width 88 height 242
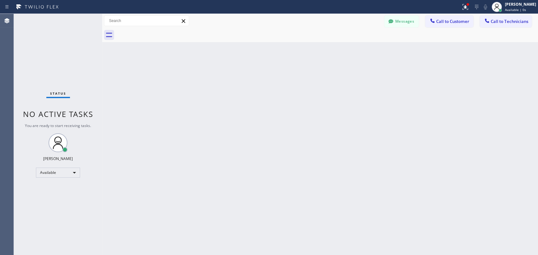
click at [143, 193] on div "Back to Dashboard Change Sender ID Customers Technicians [PERSON_NAME] [PERSON_…" at bounding box center [320, 135] width 436 height 242
click at [341, 99] on div "Back to Dashboard Change Sender ID Customers Technicians [PERSON_NAME] [PERSON_…" at bounding box center [320, 135] width 436 height 242
click at [249, 145] on div "Back to Dashboard Change Sender ID Customers Technicians [PERSON_NAME] [PERSON_…" at bounding box center [320, 135] width 436 height 242
drag, startPoint x: 176, startPoint y: 147, endPoint x: 1, endPoint y: 131, distance: 175.6
click at [176, 147] on div "Back to Dashboard Change Sender ID Customers Technicians [PERSON_NAME] [PERSON_…" at bounding box center [320, 135] width 436 height 242
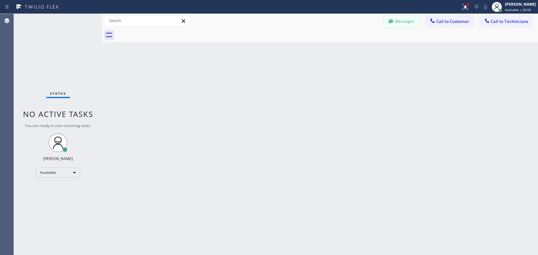
click at [396, 24] on button "Messages" at bounding box center [401, 21] width 35 height 12
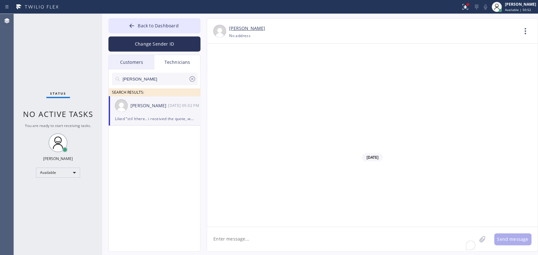
click at [165, 76] on input "[PERSON_NAME]" at bounding box center [155, 79] width 66 height 13
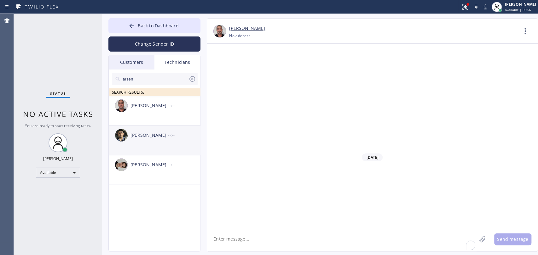
type input "arsen"
click at [155, 137] on div "[PERSON_NAME]" at bounding box center [148, 135] width 37 height 7
click at [235, 236] on textarea "To enrich screen reader interactions, please activate Accessibility in Grammarl…" at bounding box center [341, 239] width 269 height 24
paste textarea "A two-story house has a water leak in the upstairs bathroom that goes to the la…"
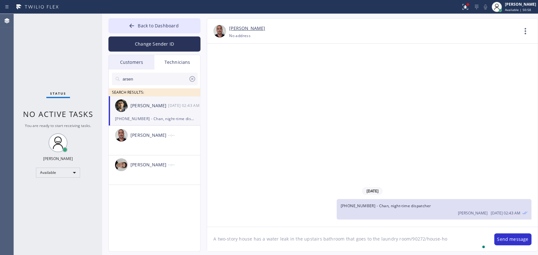
type textarea "A two-story house has a water leak in the upstairs bathroom that goes to the la…"
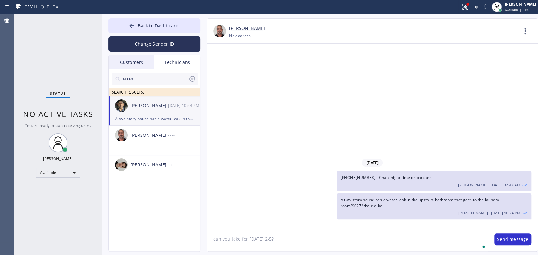
type textarea "can you take for [DATE] 2-5?"
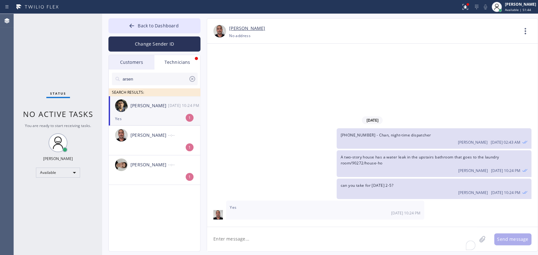
click at [281, 220] on div "Yes [DATE] 10:24 PM" at bounding box center [325, 210] width 198 height 19
click at [278, 241] on textarea "To enrich screen reader interactions, please activate Accessibility in Grammarl…" at bounding box center [341, 239] width 269 height 24
type textarea "Will let you know if booked"
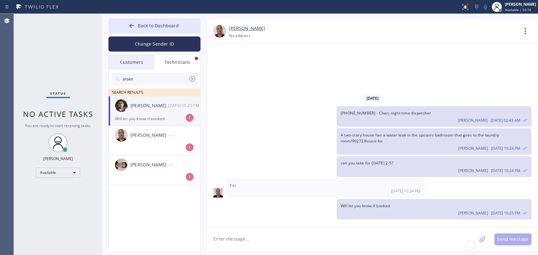
click at [244, 244] on textarea "To enrich screen reader interactions, please activate Accessibility in Grammarl…" at bounding box center [341, 239] width 269 height 24
drag, startPoint x: 264, startPoint y: 228, endPoint x: 264, endPoint y: 236, distance: 8.5
click at [264, 236] on textarea "To enrich screen reader interactions, please activate Accessibility in Grammarl…" at bounding box center [341, 239] width 269 height 24
type textarea "added"
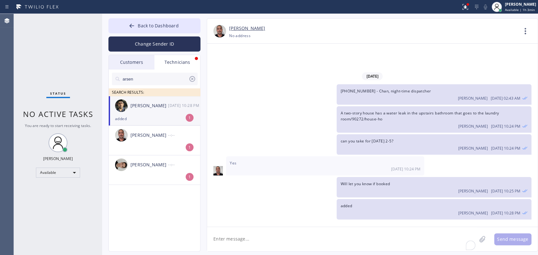
click at [191, 79] on icon at bounding box center [192, 79] width 8 height 8
click at [159, 86] on div at bounding box center [155, 89] width 86 height 8
click at [159, 79] on input "text" at bounding box center [160, 79] width 76 height 13
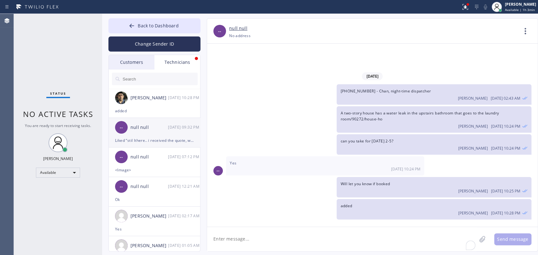
click at [164, 128] on div "null null" at bounding box center [148, 127] width 37 height 7
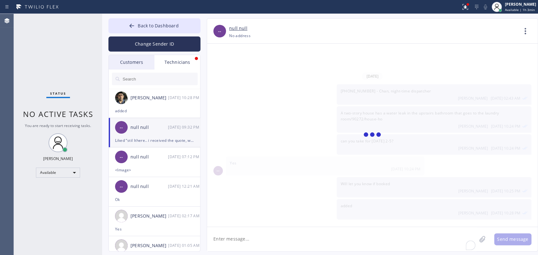
click at [275, 232] on textarea "To enrich screen reader interactions, please activate Accessibility in Grammarl…" at bounding box center [341, 239] width 269 height 24
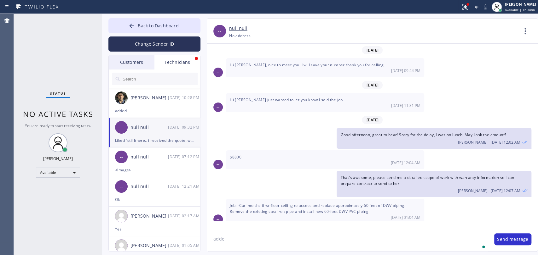
scroll to position [55472, 0]
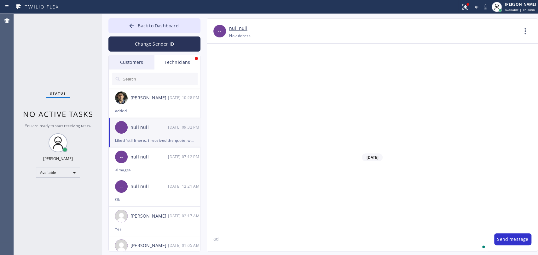
type textarea "a"
type textarea "sent him the second estimate"
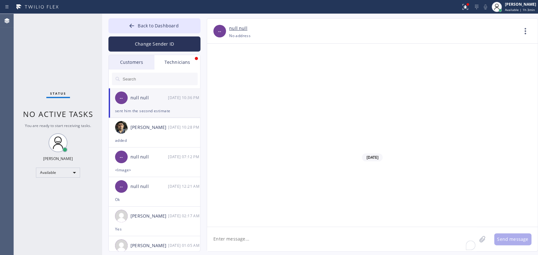
scroll to position [55494, 0]
click at [139, 79] on input "text" at bounding box center [160, 79] width 76 height 13
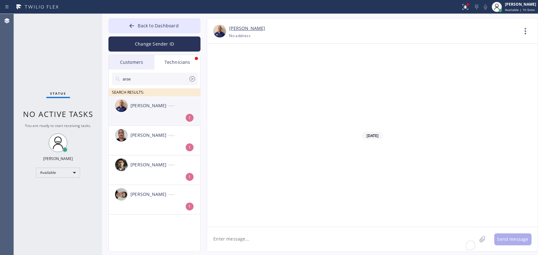
type input "arse"
click at [153, 110] on div "[PERSON_NAME] --:--" at bounding box center [155, 105] width 92 height 19
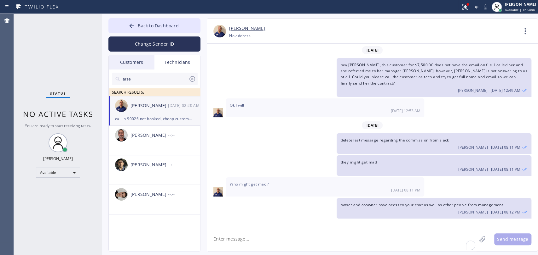
scroll to position [1926, 0]
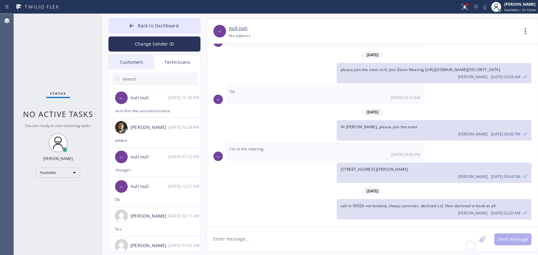
click at [56, 77] on div "Status No active tasks You are ready to start receiving tasks. [PERSON_NAME] Av…" at bounding box center [58, 135] width 88 height 242
click at [259, 149] on span "I'm in the meeting" at bounding box center [247, 148] width 34 height 5
click at [147, 24] on span "Back to Dashboard" at bounding box center [158, 26] width 41 height 6
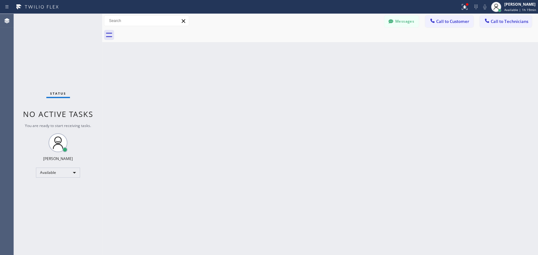
click at [253, 134] on div "Back to Dashboard Change Sender ID Customers Technicians [PERSON_NAME] [PERSON_…" at bounding box center [320, 135] width 436 height 242
click at [394, 146] on div "Back to Dashboard Change Sender ID Customers Technicians [PERSON_NAME] [PERSON_…" at bounding box center [320, 135] width 436 height 242
